Goal: Task Accomplishment & Management: Manage account settings

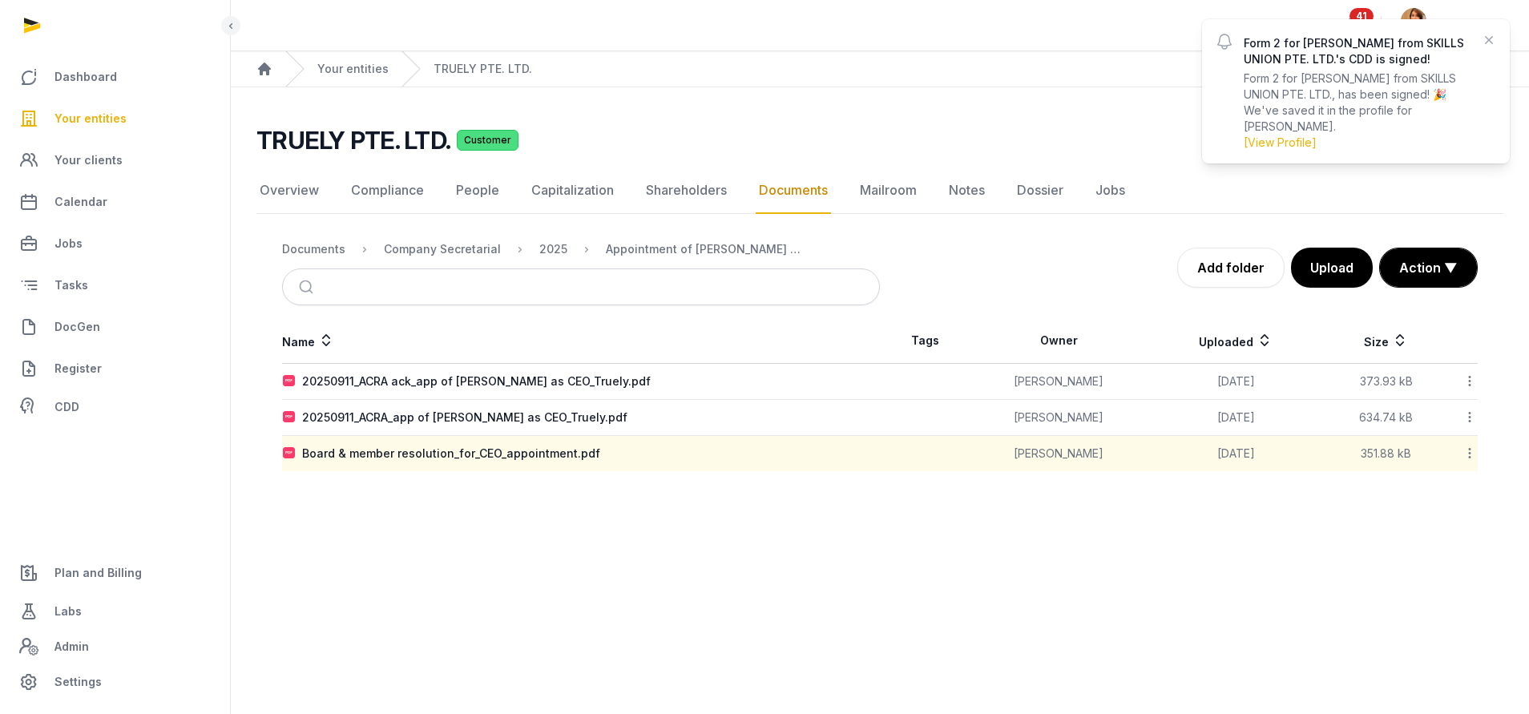
click at [1375, 67] on div "Form 2 for SURESH KRISHNA from SKILLS UNION PTE. LTD.'s CDD is signed! Form 2 f…" at bounding box center [1356, 91] width 224 height 119
click at [1337, 91] on p "Form 2 for SURESH KRISHNA from SKILLS UNION PTE. LTD., has been signed! 🎉 We've…" at bounding box center [1356, 111] width 224 height 80
click at [1353, 51] on p "Form 2 for SURESH KRISHNA from SKILLS UNION PTE. LTD.'s CDD is signed!" at bounding box center [1356, 51] width 224 height 32
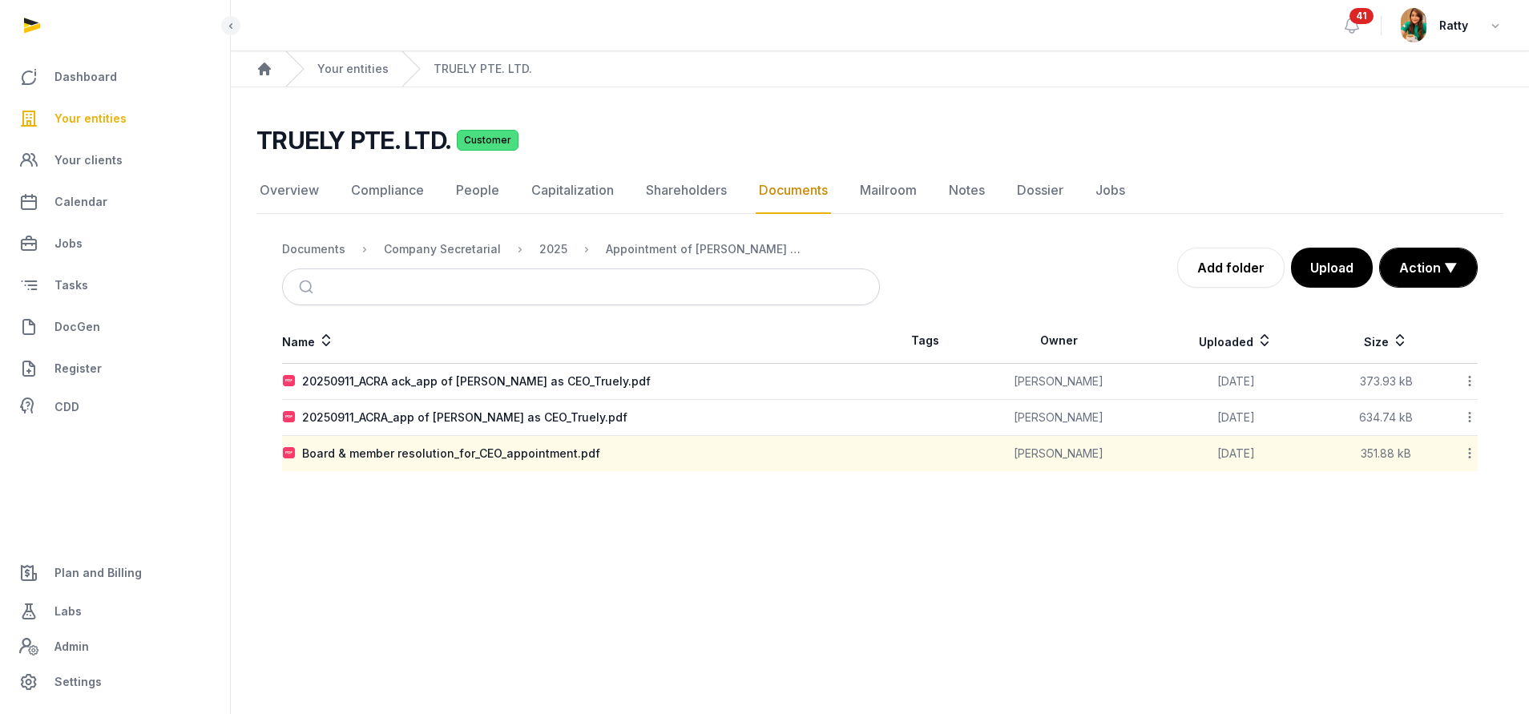
click at [1358, 17] on span "41" at bounding box center [1361, 16] width 24 height 16
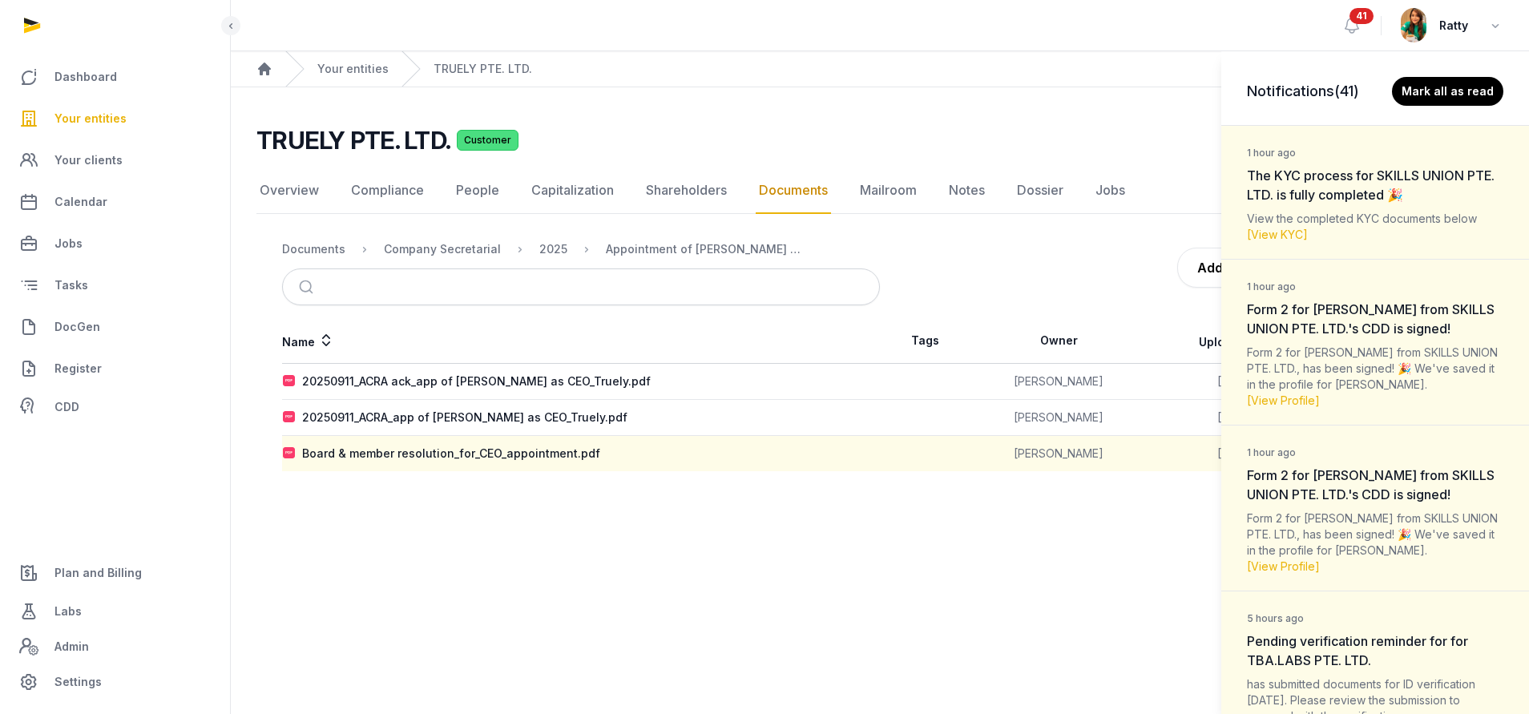
click at [1329, 357] on div "1 hour ago Form 2 for SURESH KRISHNA from SKILLS UNION PTE. LTD.'s CDD is signe…" at bounding box center [1375, 342] width 308 height 166
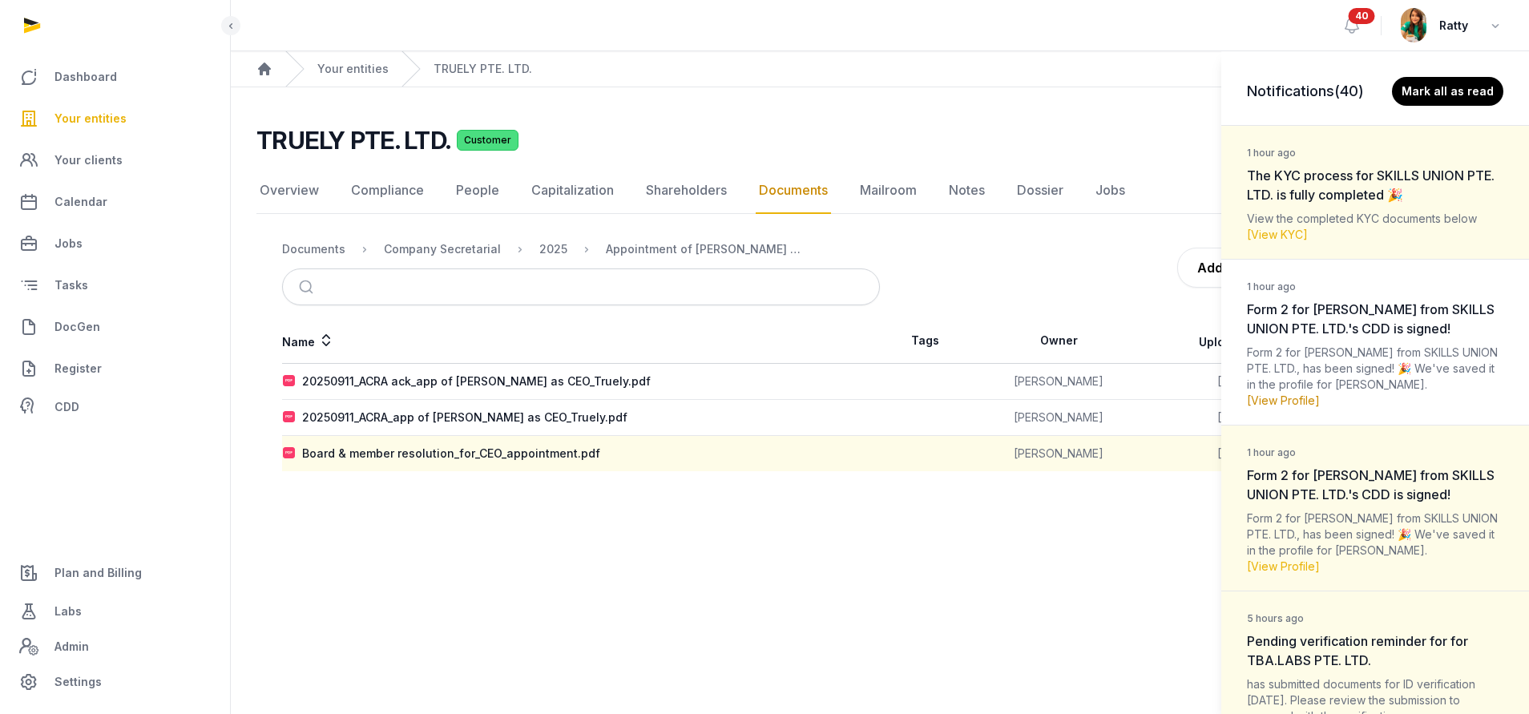
click at [1304, 407] on link "[View Profile]" at bounding box center [1283, 400] width 73 height 14
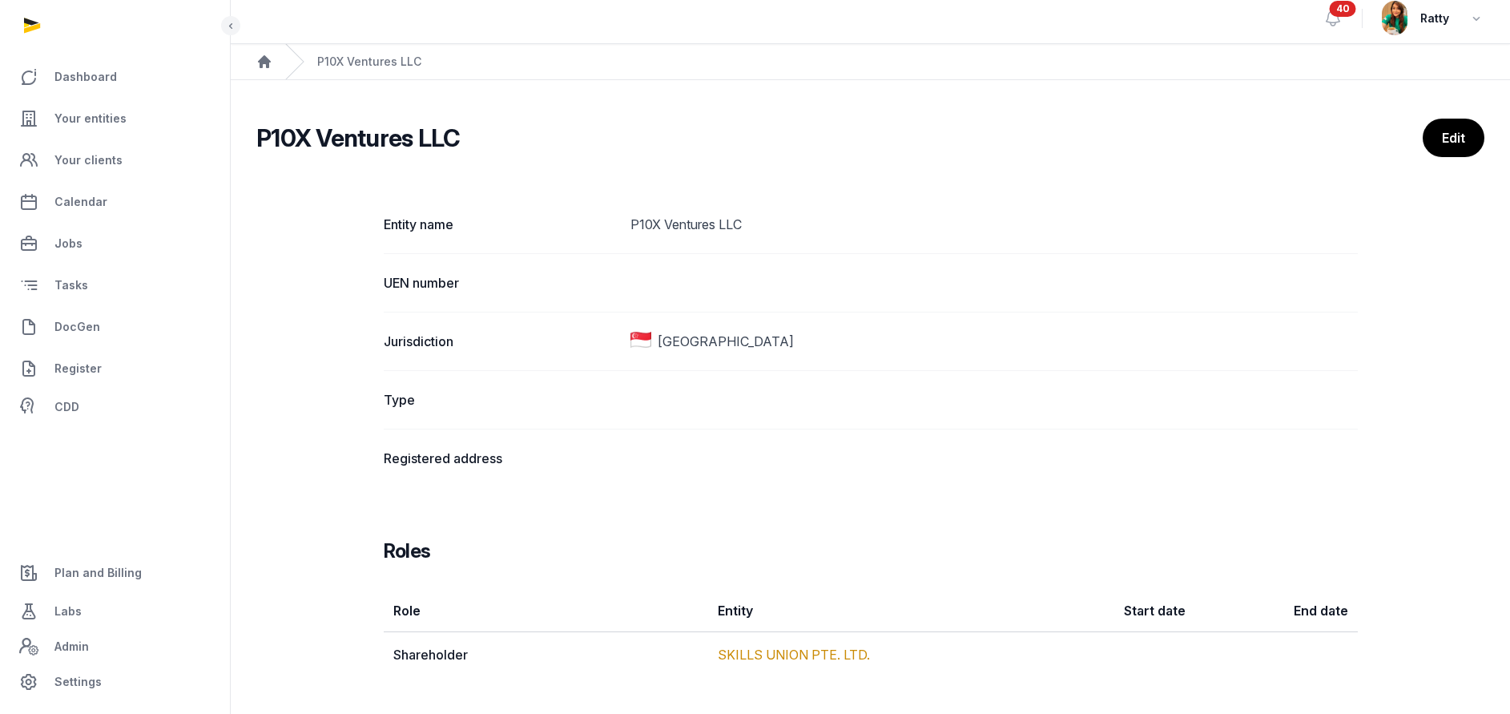
scroll to position [9, 0]
click at [899, 360] on div "Jurisdiction [GEOGRAPHIC_DATA]" at bounding box center [871, 339] width 974 height 58
click at [871, 456] on dd at bounding box center [995, 456] width 728 height 19
click at [813, 650] on link "SKILLS UNION PTE. LTD." at bounding box center [794, 653] width 152 height 16
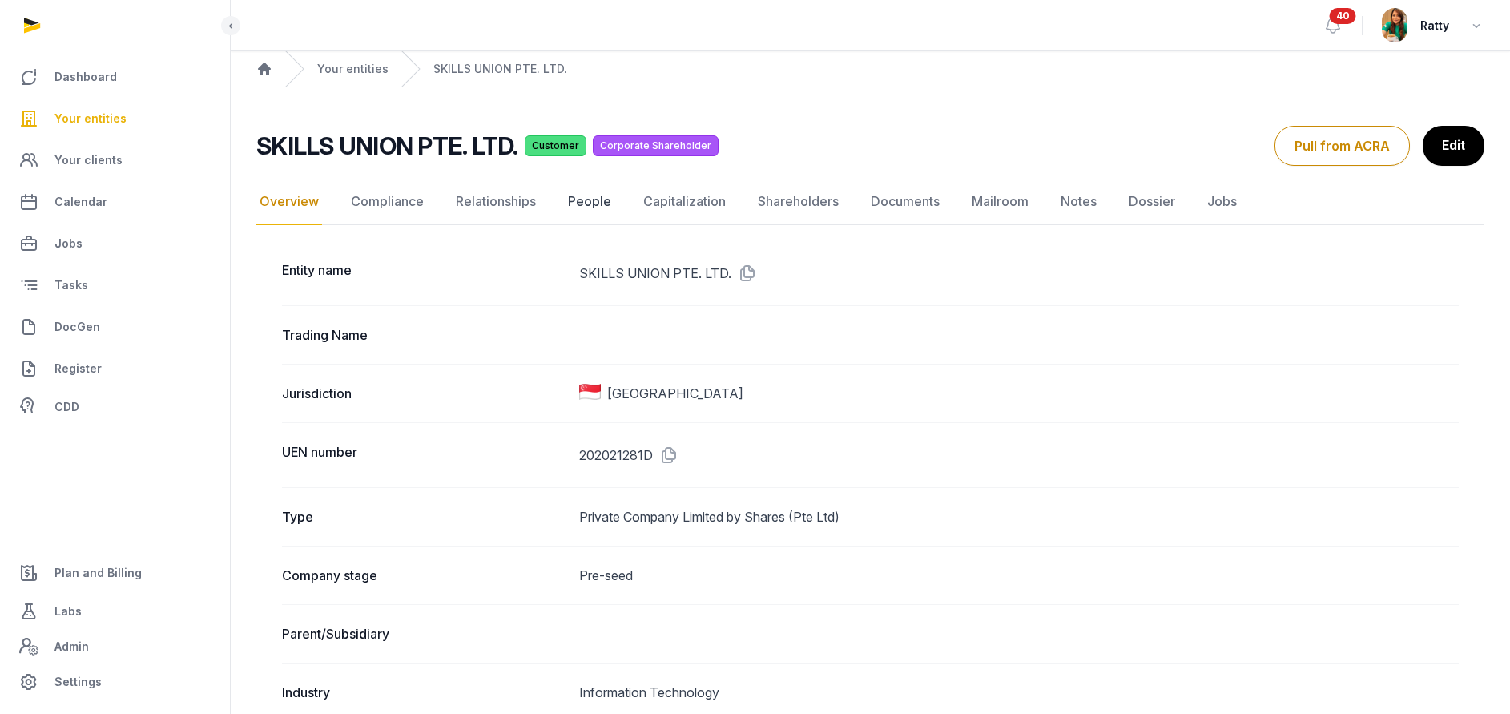
click at [585, 196] on link "People" at bounding box center [590, 202] width 50 height 46
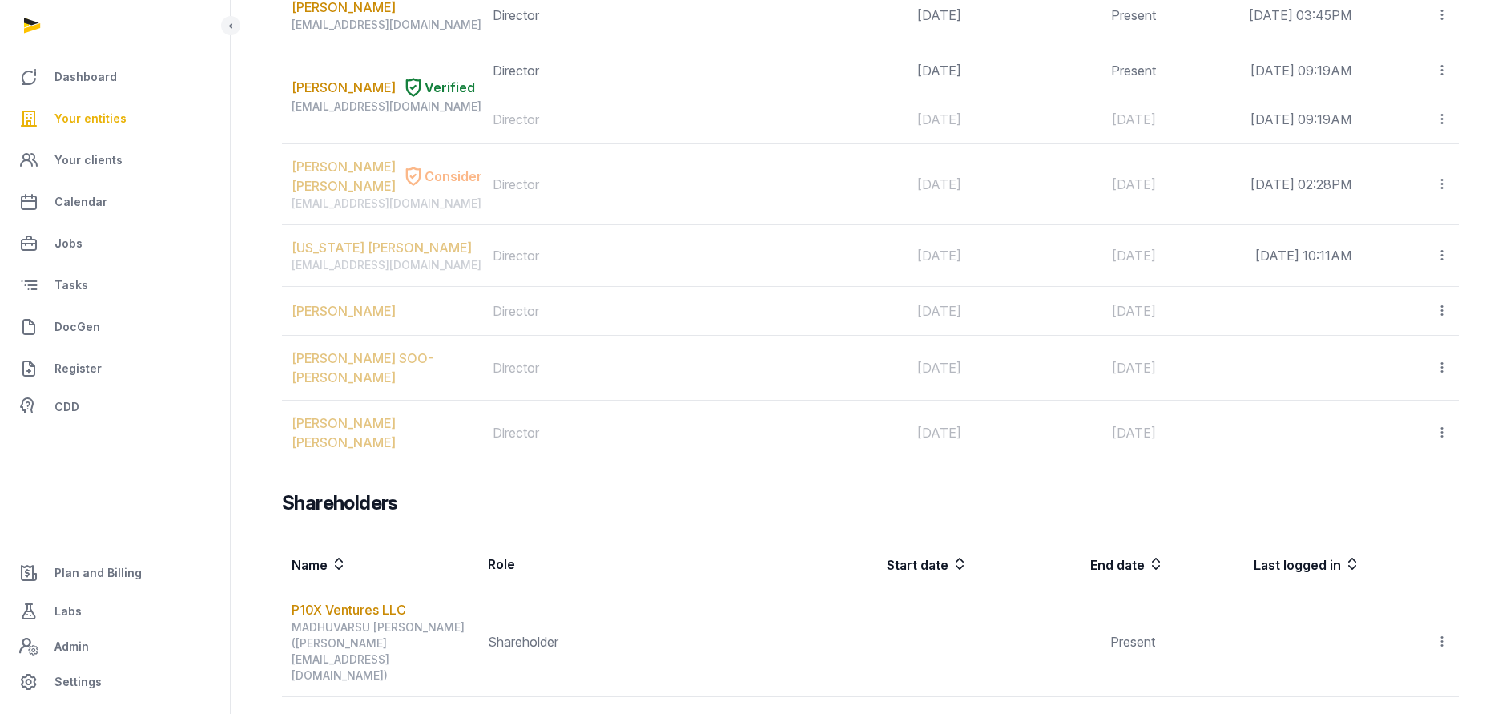
scroll to position [1683, 0]
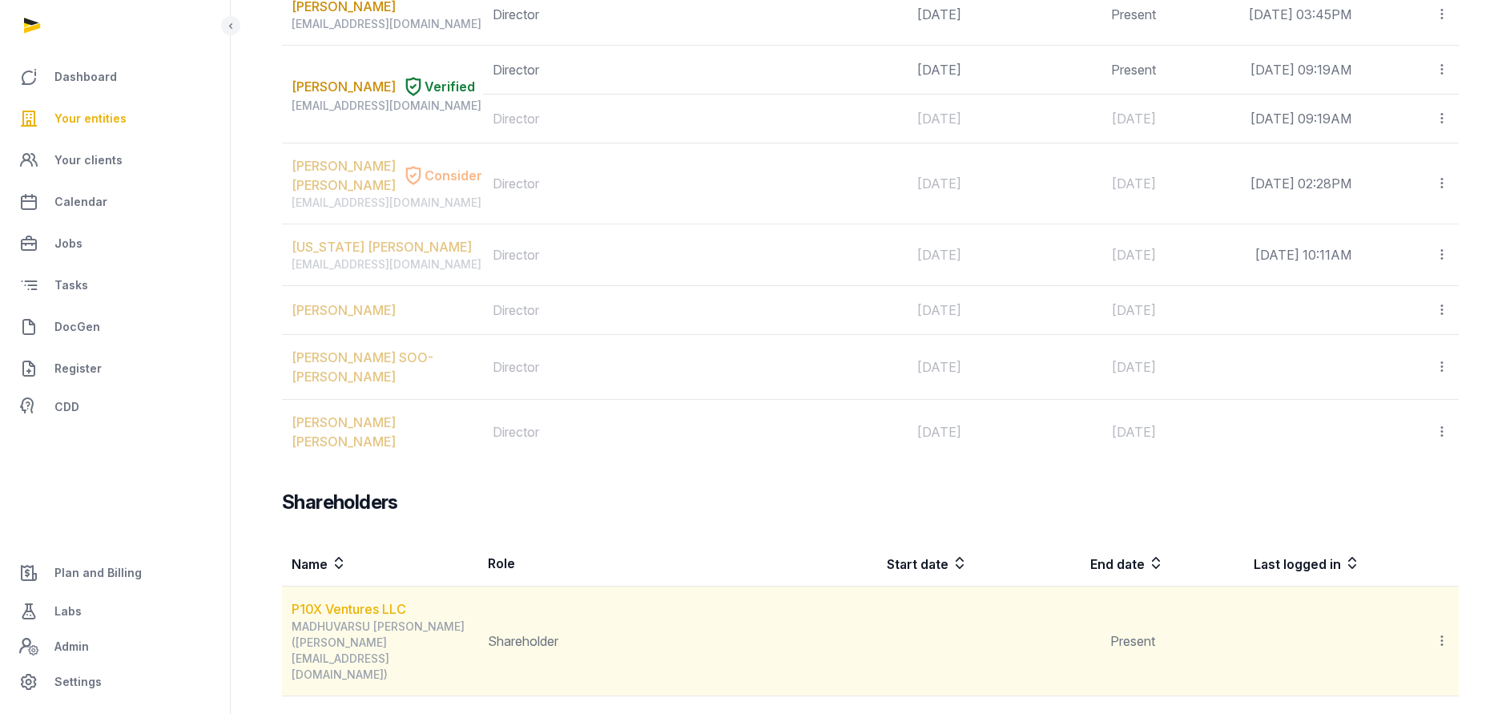
click at [356, 601] on link "P10X Ventures LLC" at bounding box center [349, 609] width 115 height 16
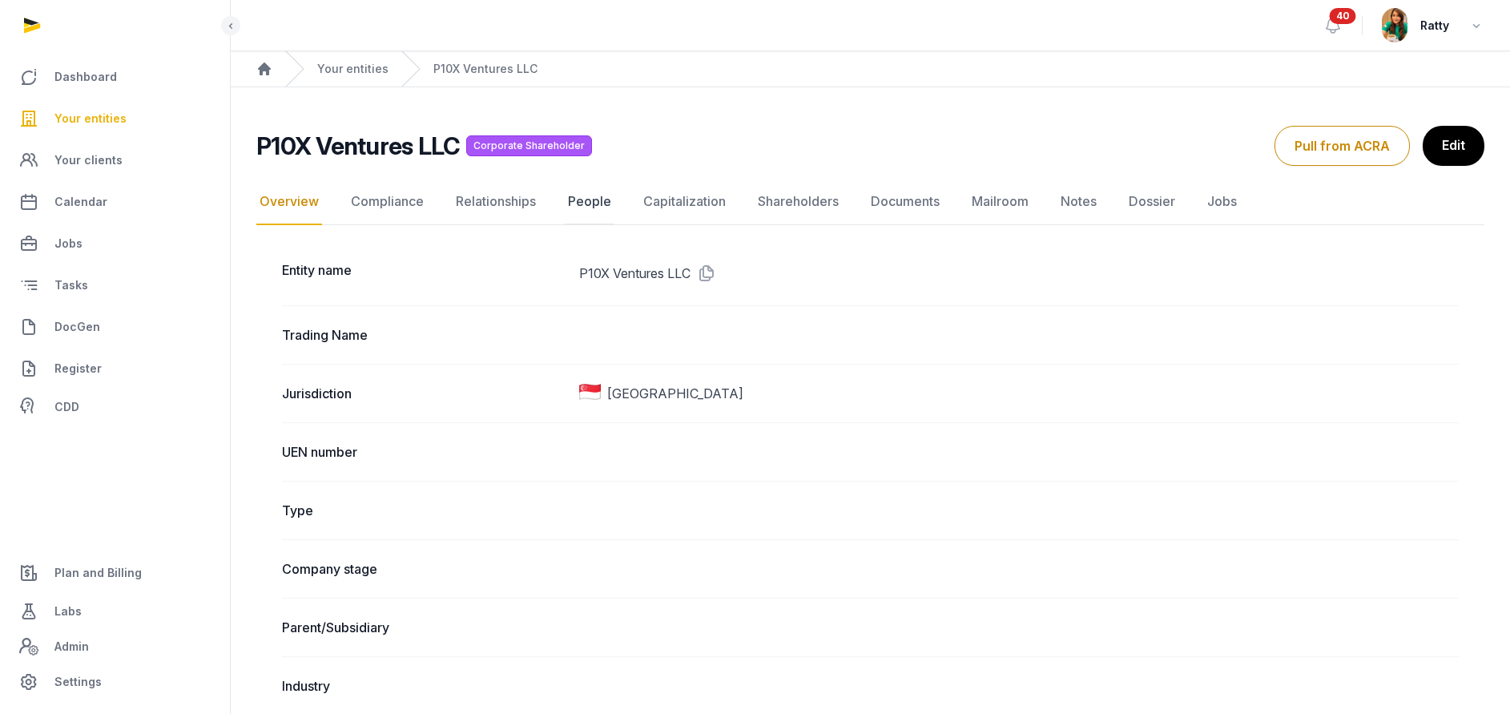
click at [595, 202] on link "People" at bounding box center [590, 202] width 50 height 46
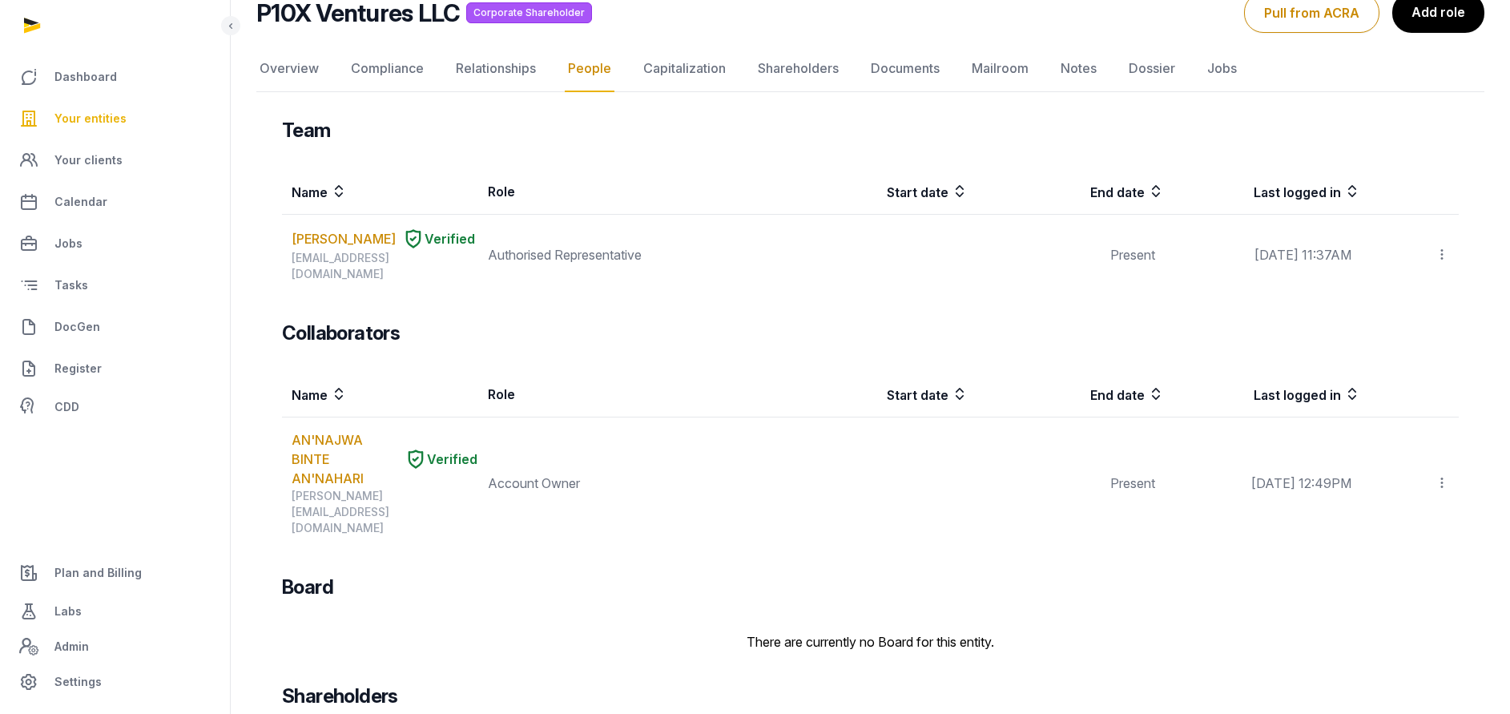
scroll to position [205, 0]
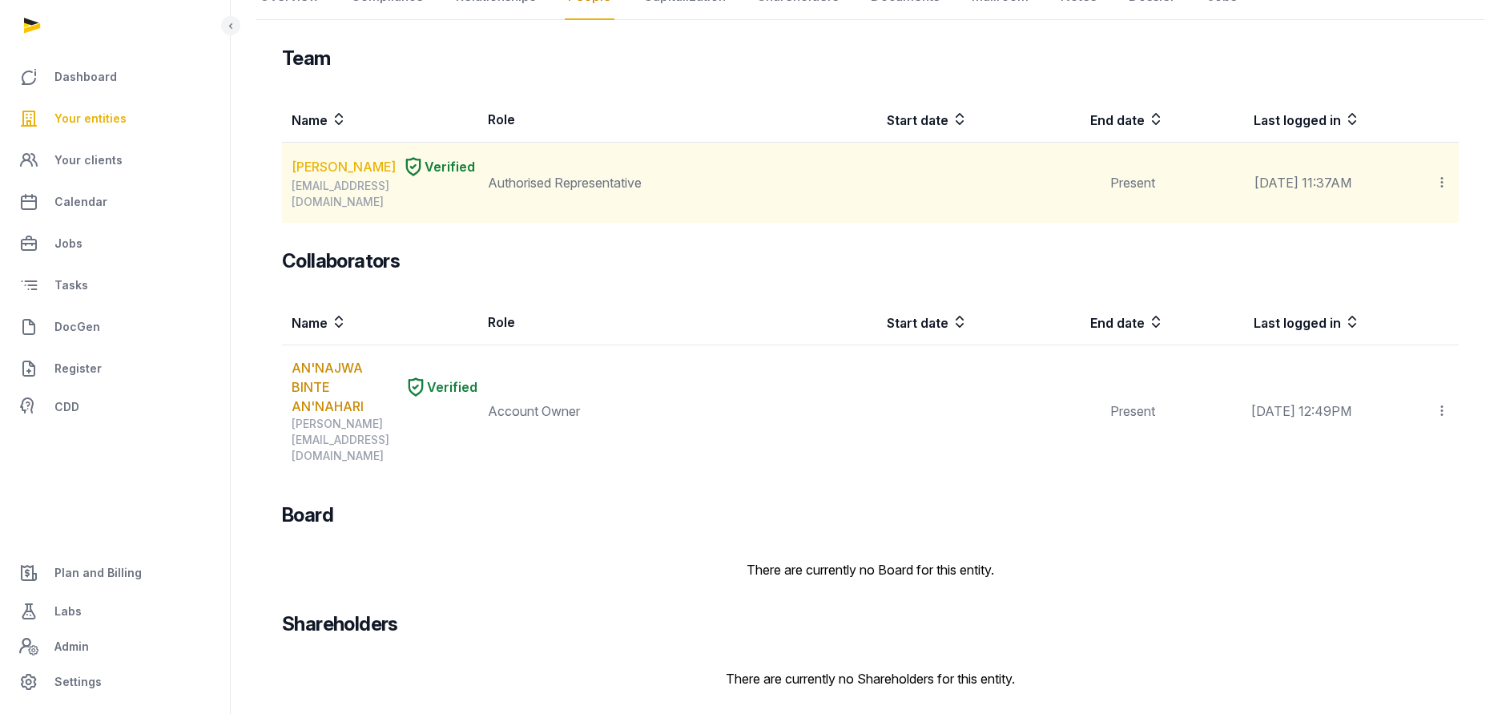
click at [309, 170] on link "[PERSON_NAME]" at bounding box center [344, 166] width 104 height 19
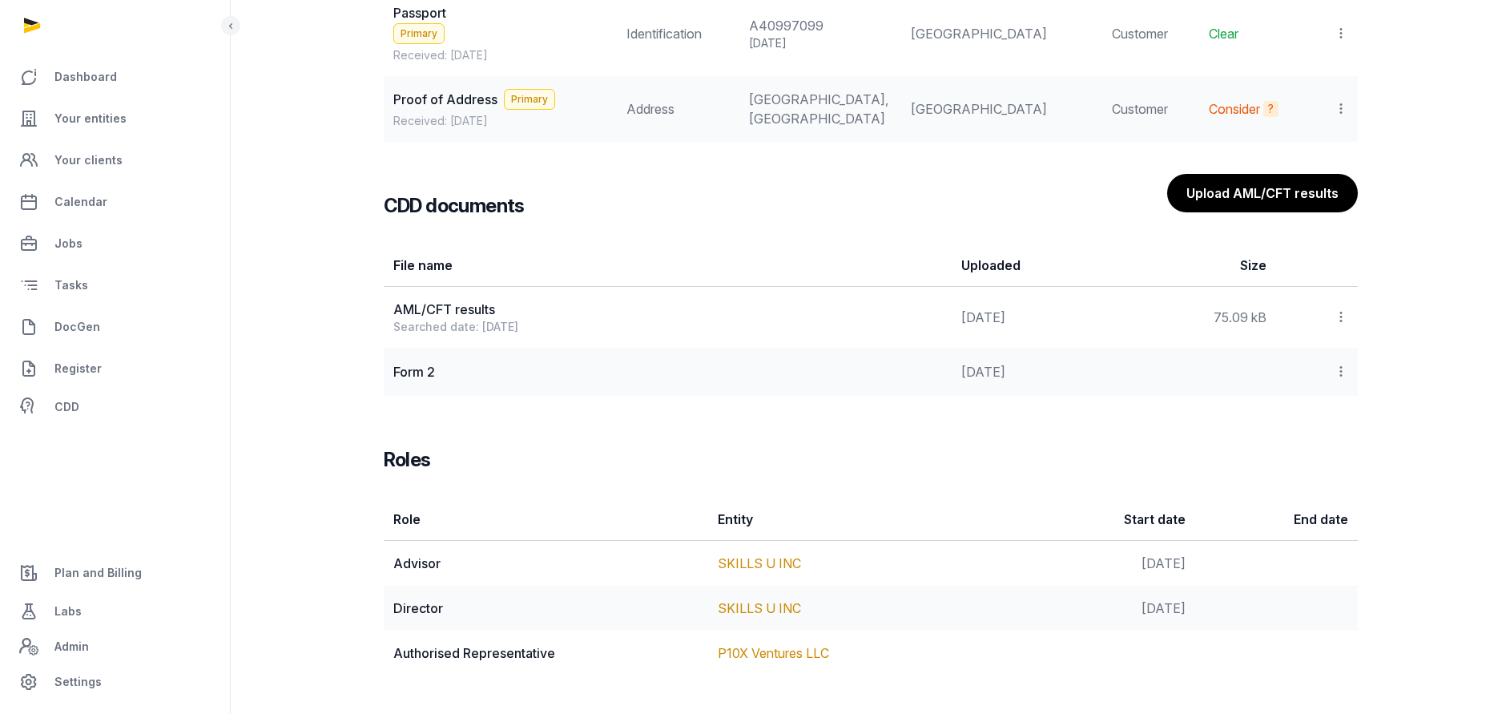
scroll to position [1610, 0]
click at [1338, 366] on icon at bounding box center [1341, 371] width 14 height 17
click at [1318, 417] on div "View" at bounding box center [1284, 415] width 128 height 32
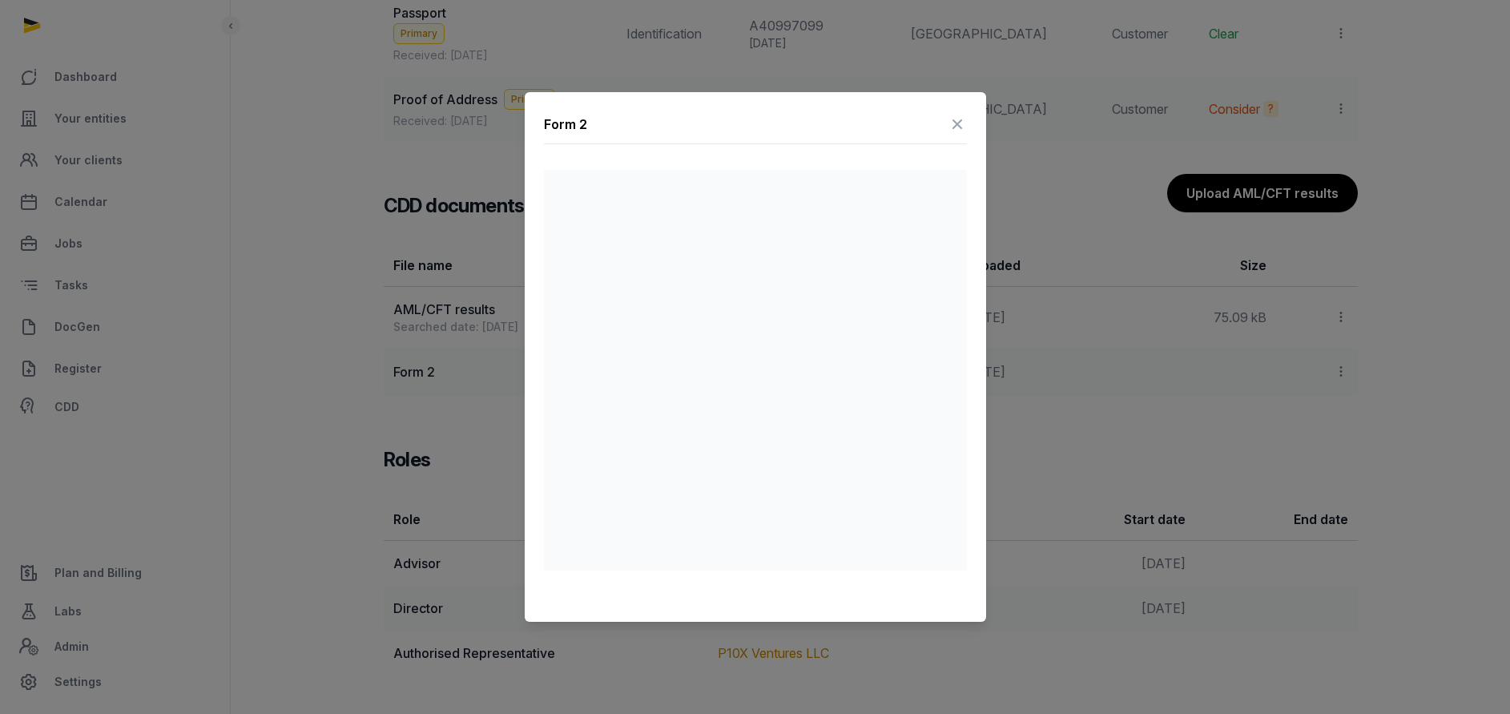
click at [954, 119] on icon at bounding box center [957, 124] width 19 height 26
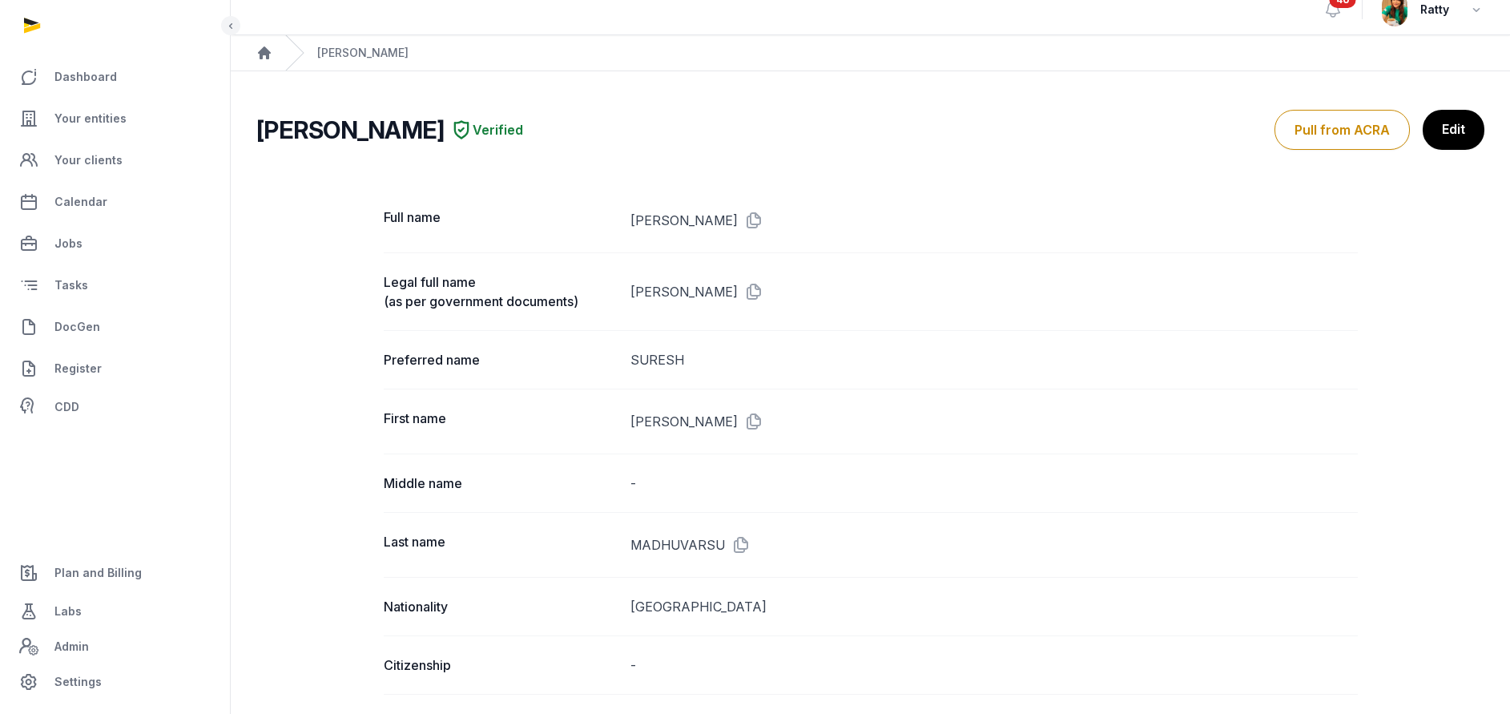
scroll to position [0, 0]
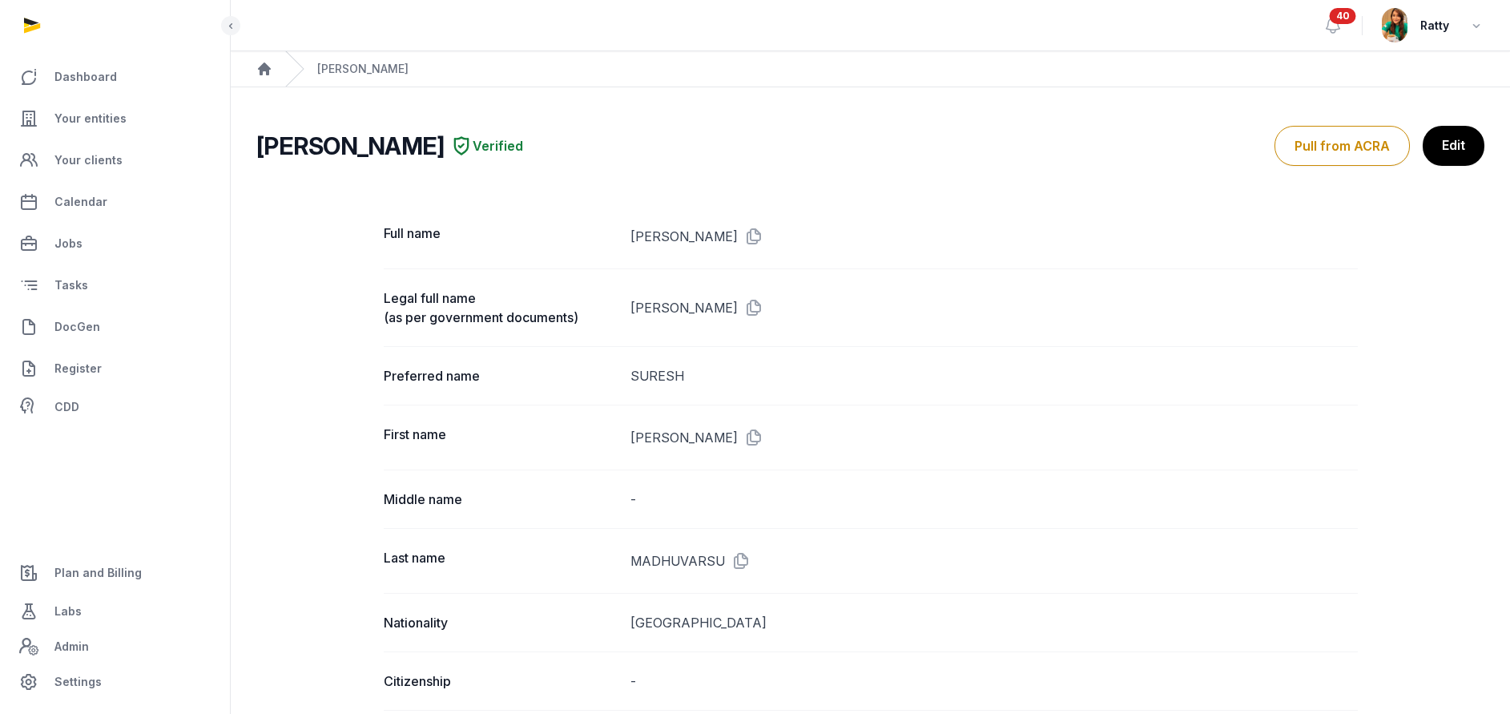
click at [1450, 141] on link "Edit" at bounding box center [1454, 146] width 62 height 40
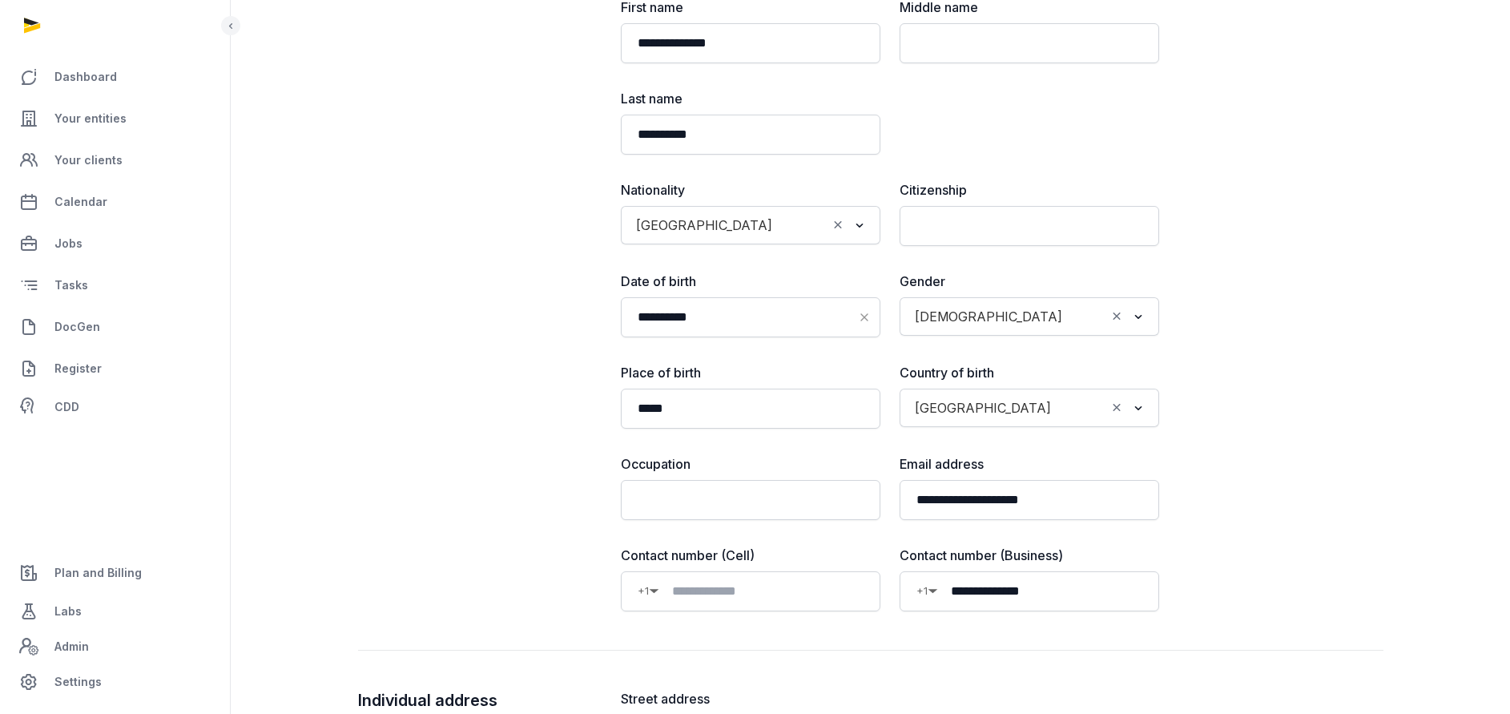
scroll to position [481, 0]
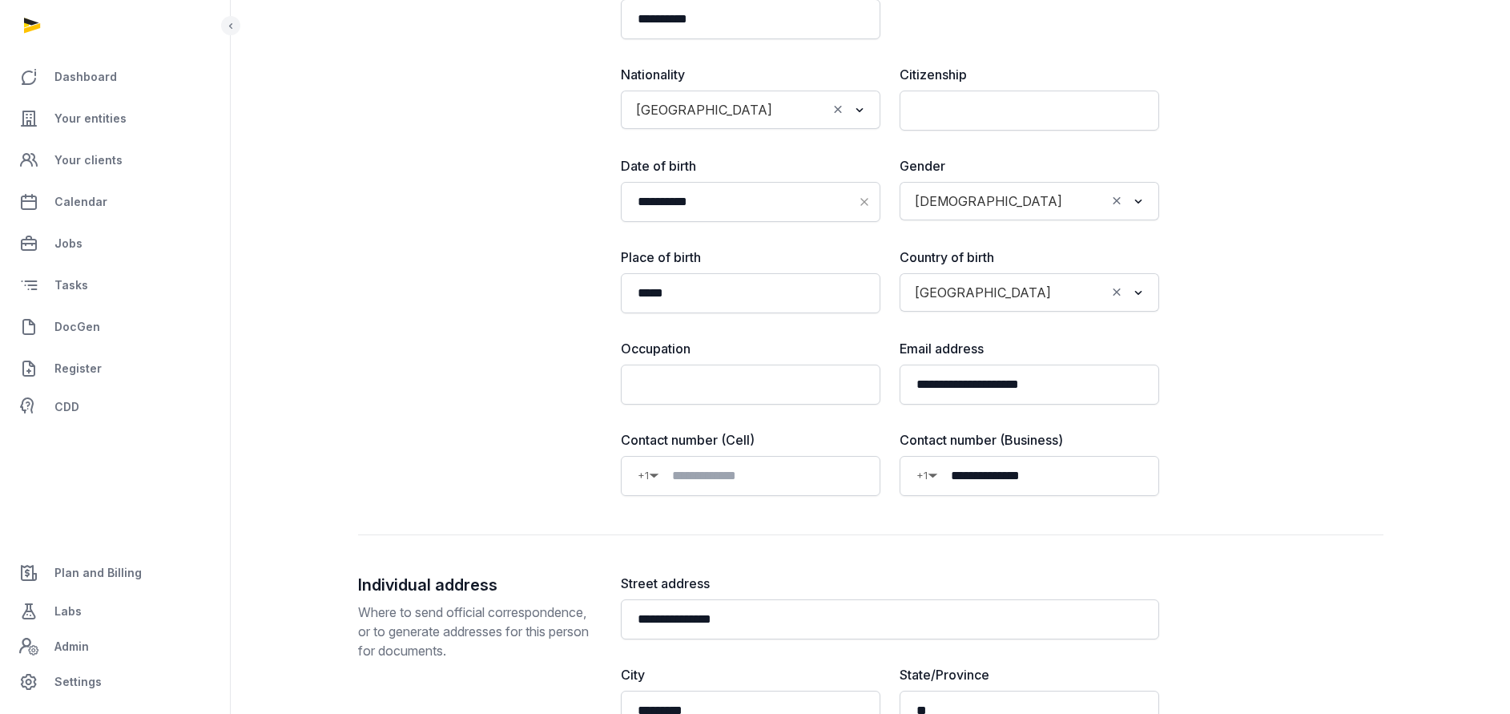
click at [1302, 386] on div "**********" at bounding box center [871, 103] width 1026 height 865
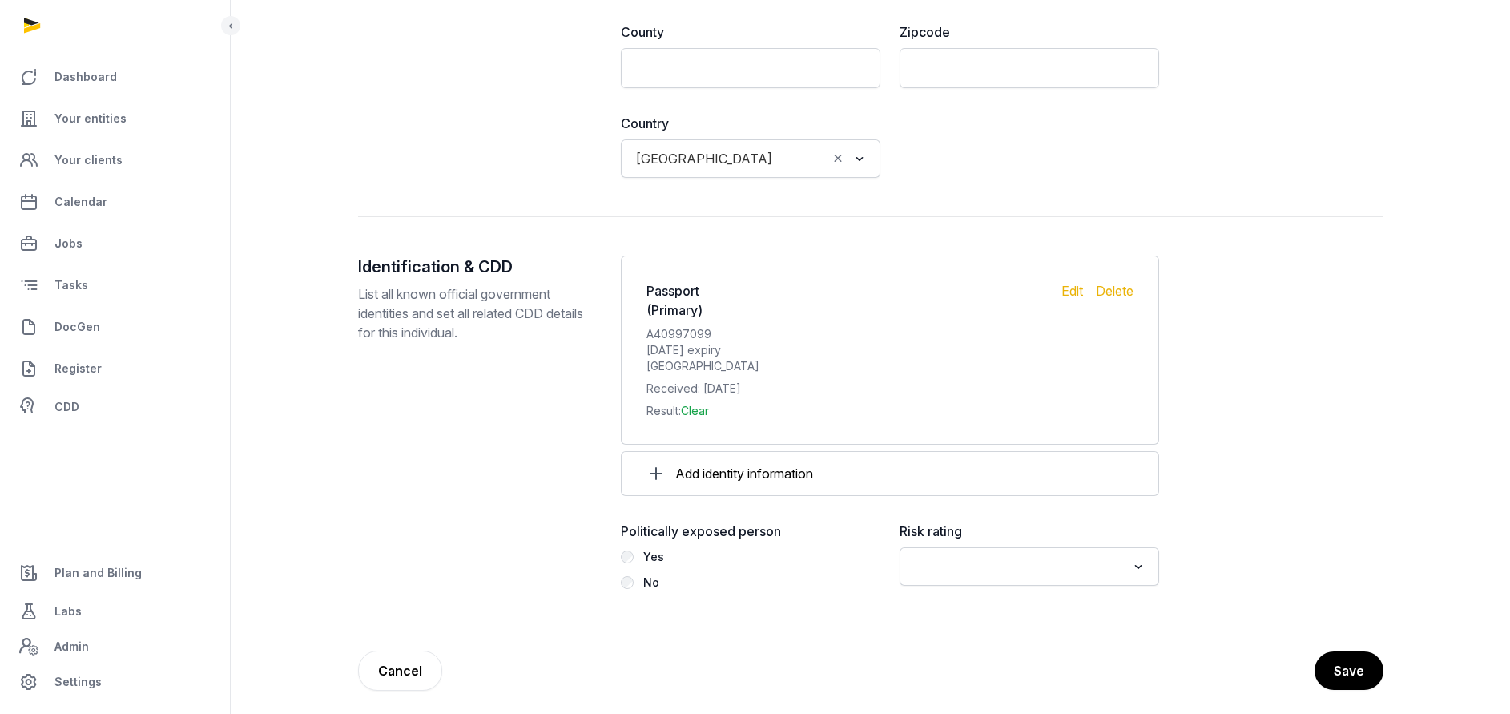
scroll to position [1550, 0]
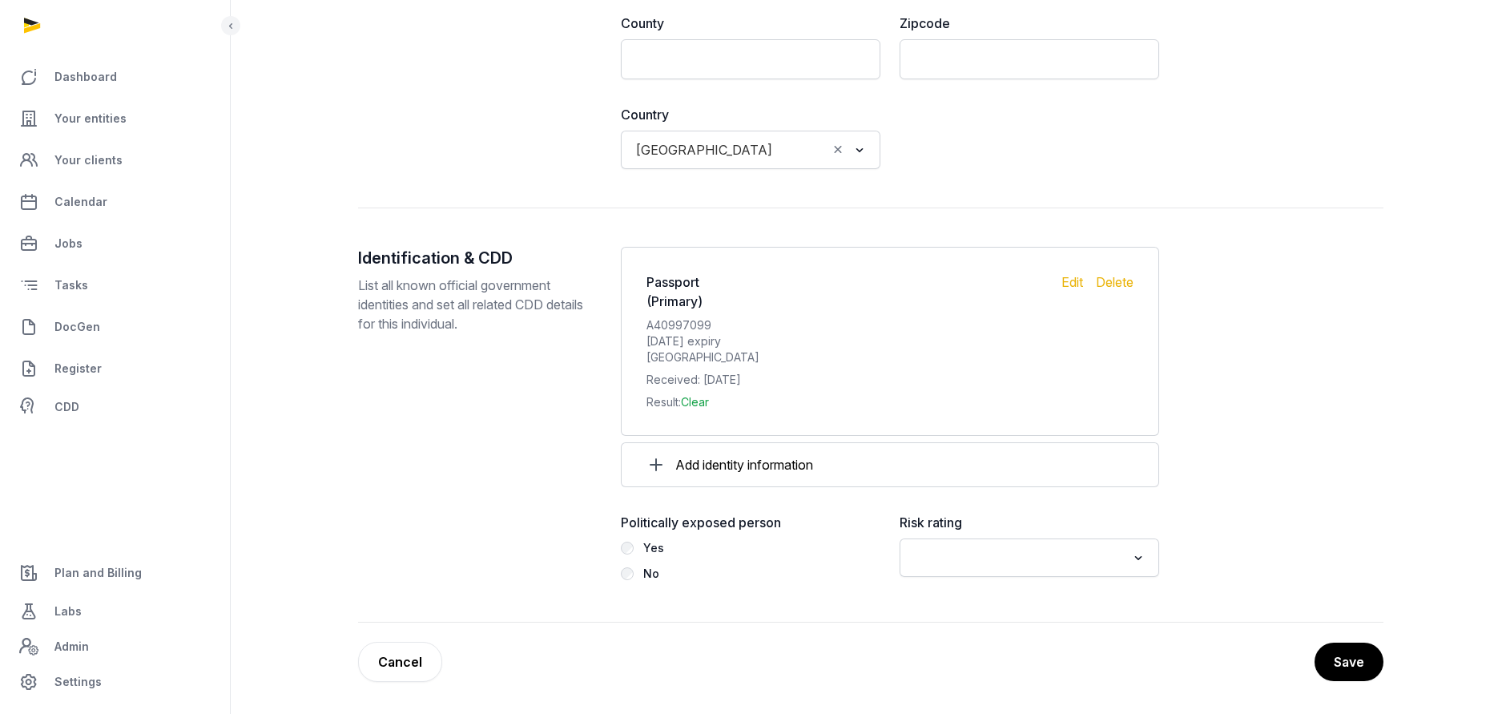
click at [1124, 555] on input "Search for option" at bounding box center [1017, 557] width 217 height 22
click at [953, 641] on li "Low" at bounding box center [1030, 638] width 258 height 23
click at [1327, 657] on button "Save" at bounding box center [1348, 662] width 71 height 40
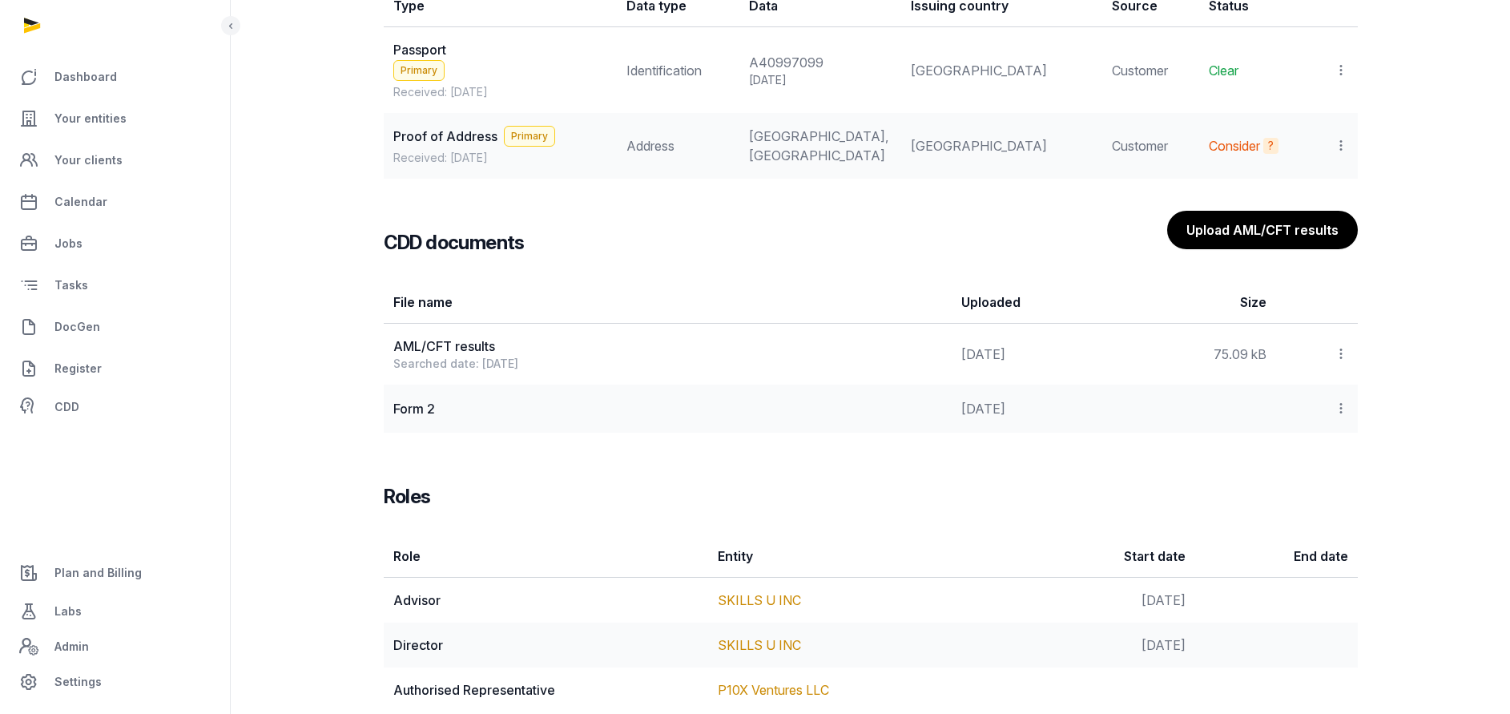
scroll to position [1550, 0]
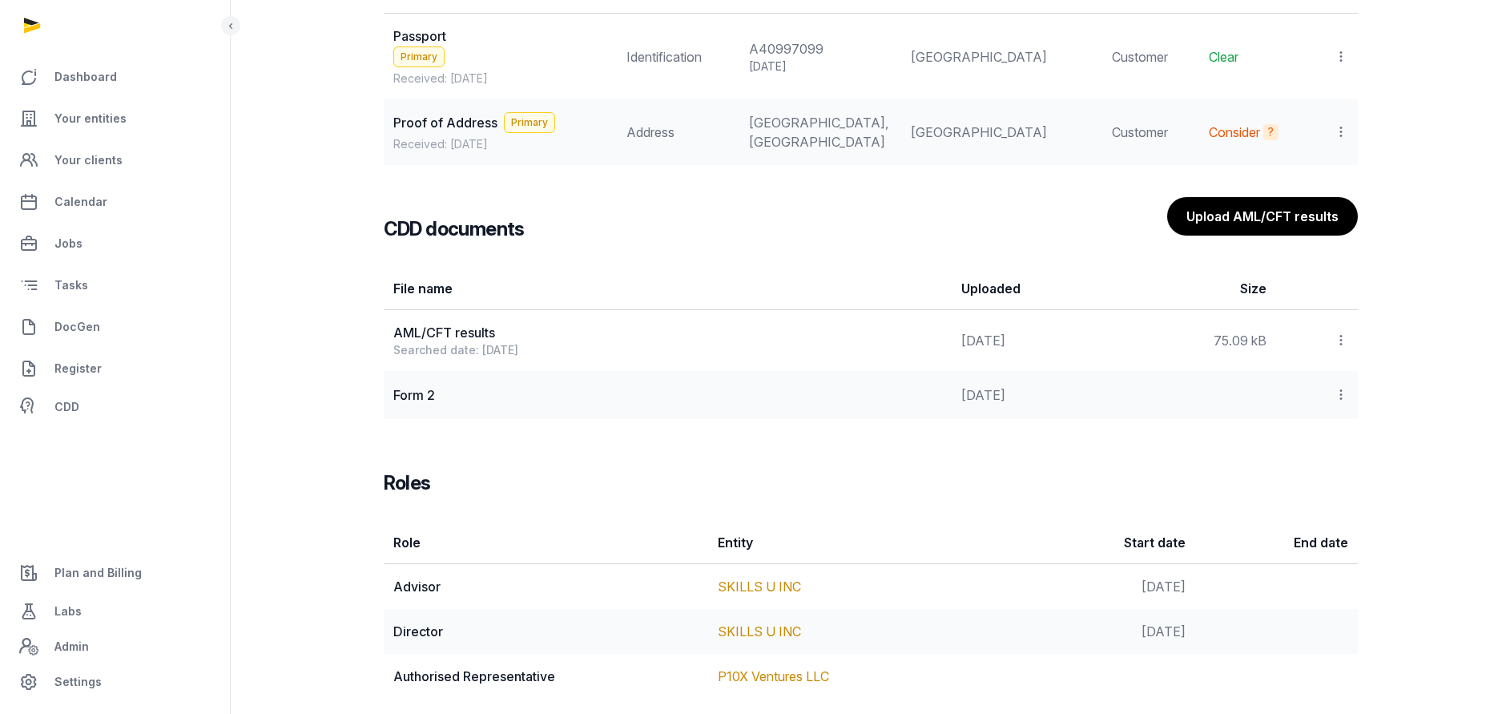
click at [1340, 349] on icon at bounding box center [1341, 340] width 14 height 17
click at [1309, 400] on div "View" at bounding box center [1284, 384] width 128 height 32
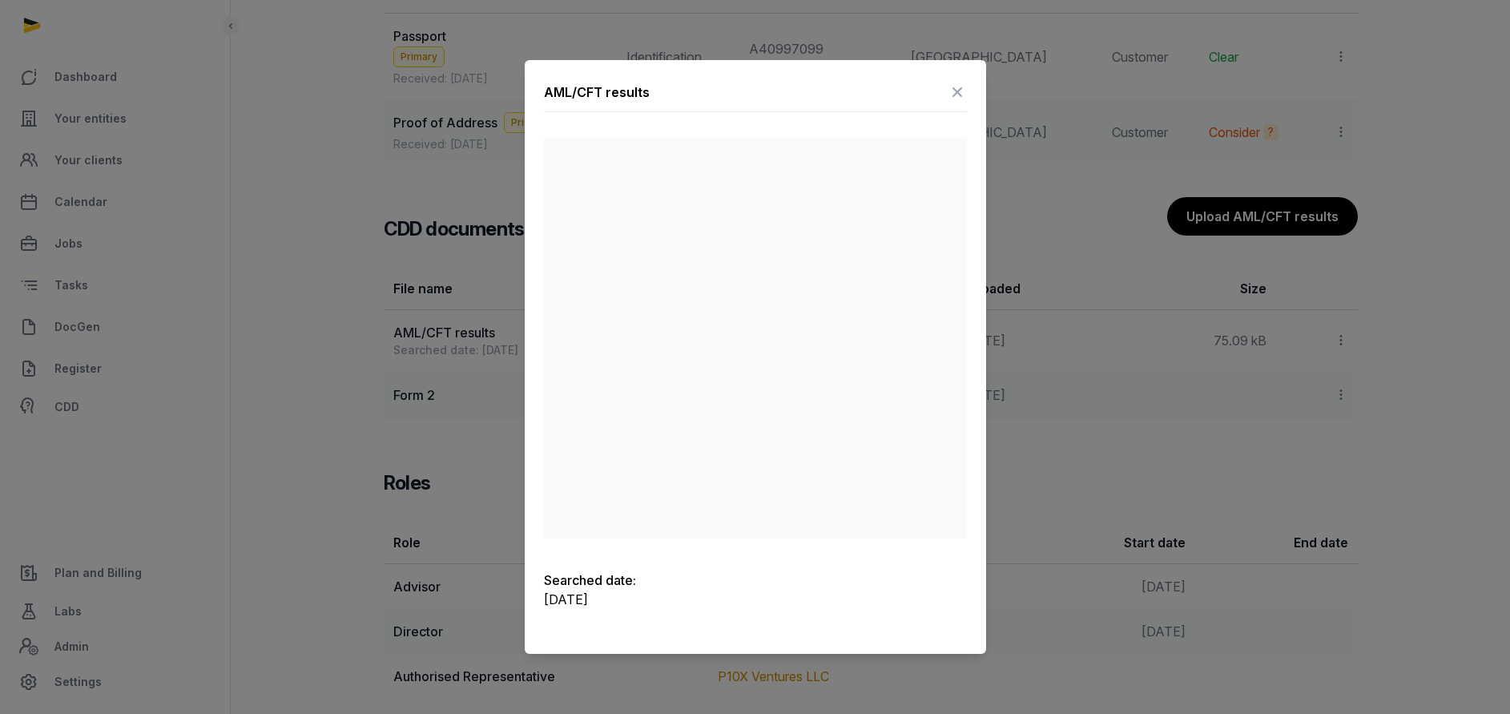
click at [957, 96] on icon at bounding box center [957, 92] width 19 height 26
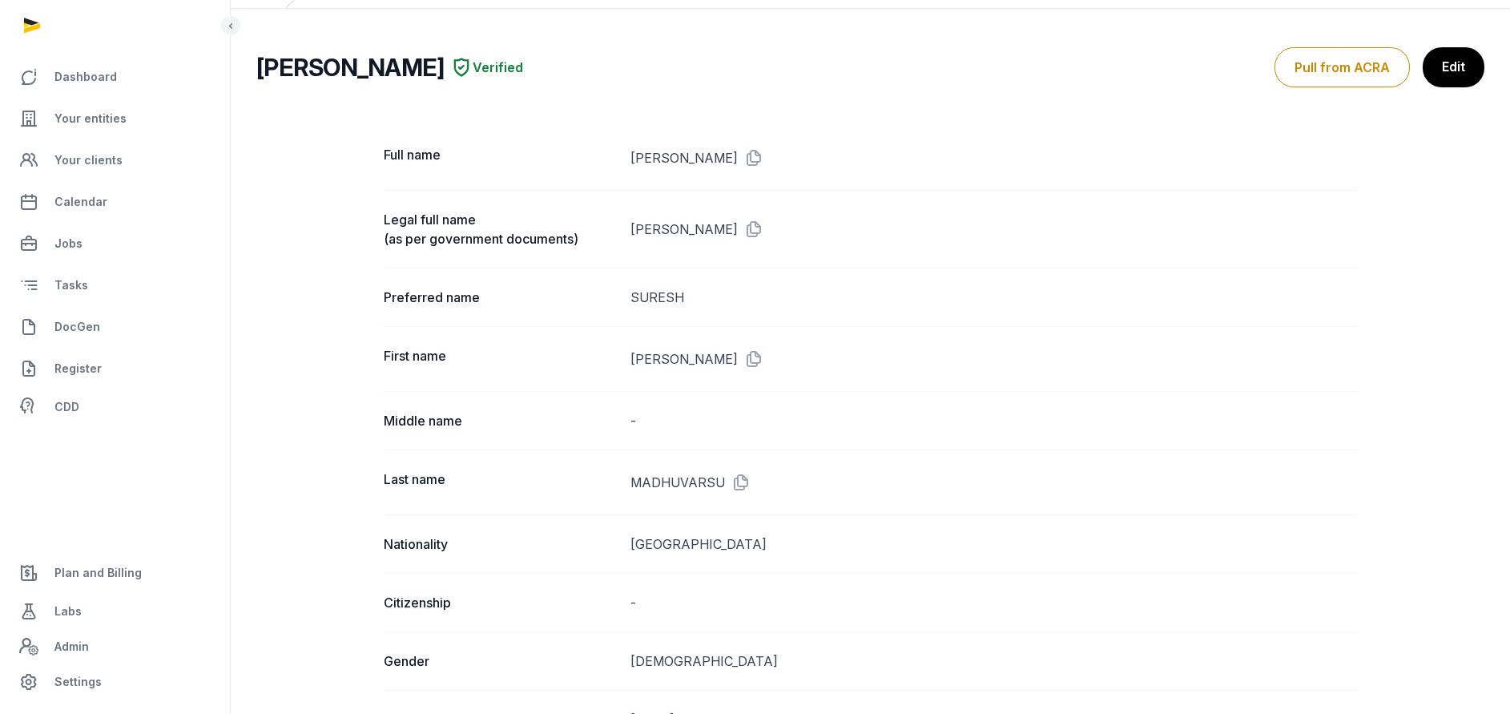
scroll to position [0, 0]
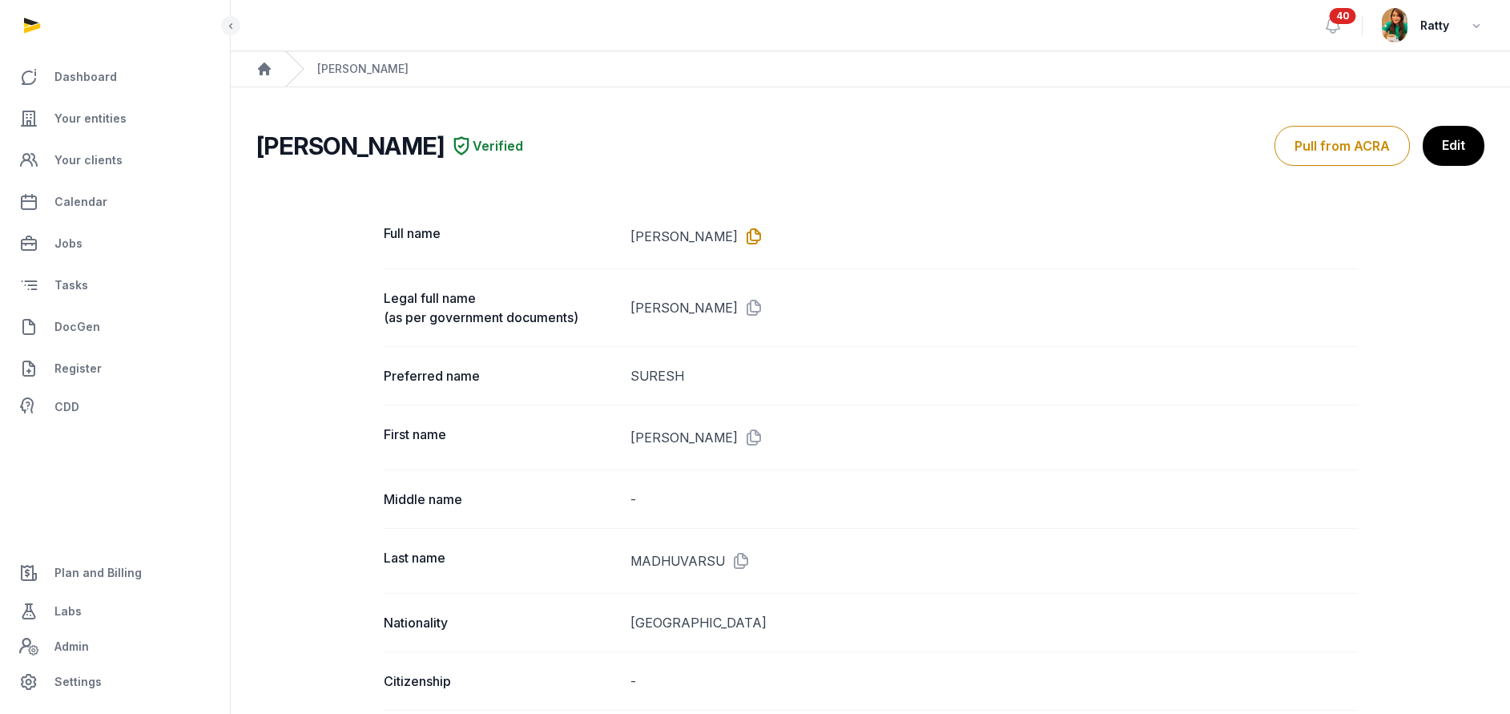
click at [764, 233] on icon at bounding box center [751, 237] width 26 height 26
